Goal: Task Accomplishment & Management: Manage account settings

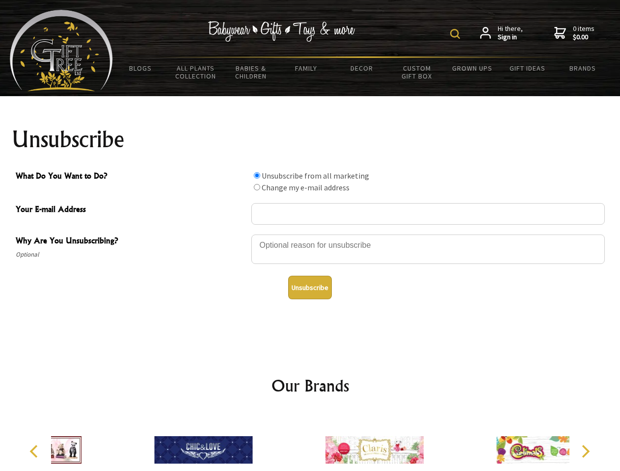
click at [456, 34] on img at bounding box center [455, 34] width 10 height 10
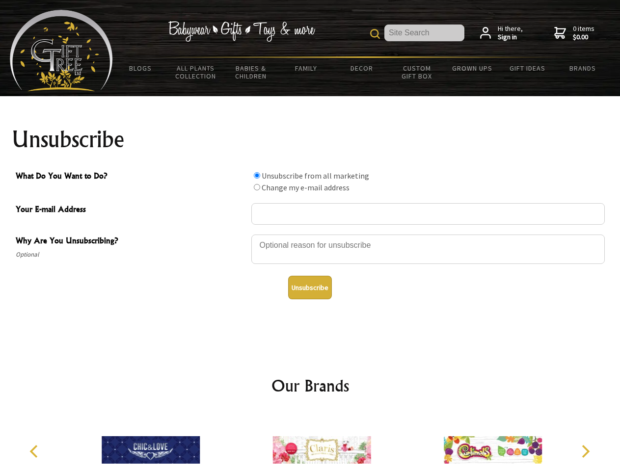
click at [310, 234] on div at bounding box center [427, 251] width 353 height 34
click at [257, 175] on input "What Do You Want to Do?" at bounding box center [257, 175] width 6 height 6
click at [257, 187] on input "What Do You Want to Do?" at bounding box center [257, 187] width 6 height 6
click at [310, 288] on button "Unsubscribe" at bounding box center [310, 288] width 44 height 24
radio input "true"
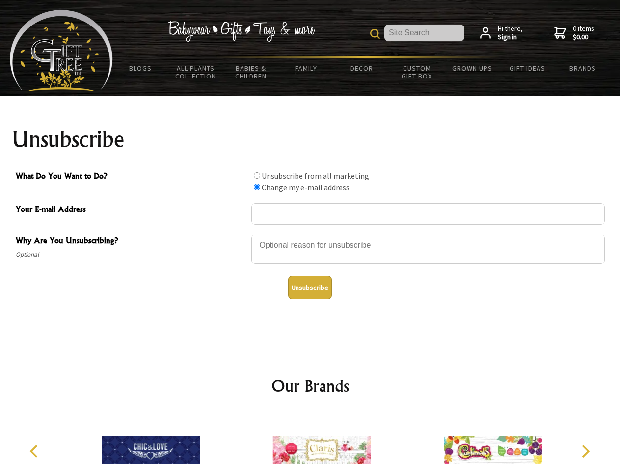
click at [310, 442] on img at bounding box center [321, 450] width 98 height 74
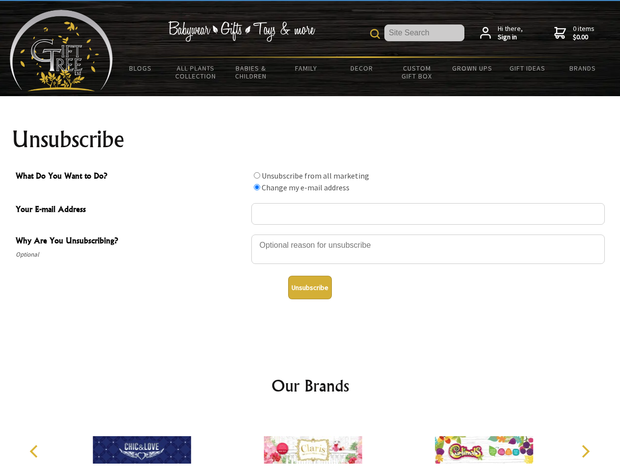
click at [35, 451] on icon "Previous" at bounding box center [34, 451] width 13 height 13
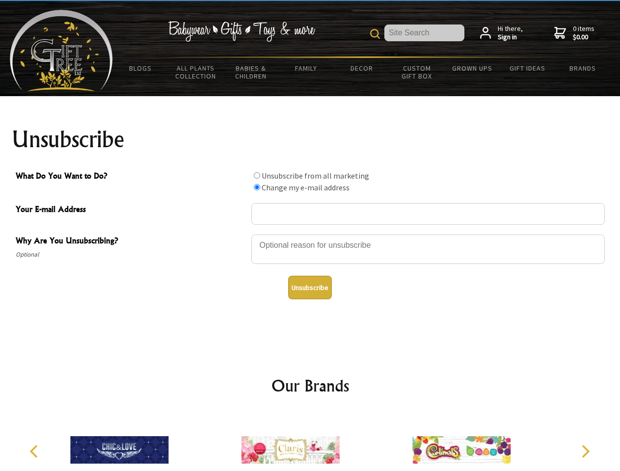
click at [585, 451] on icon "Next" at bounding box center [584, 451] width 13 height 13
